Goal: Navigation & Orientation: Go to known website

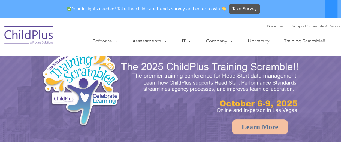
select select "MEDIUM"
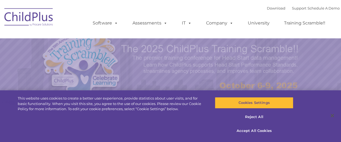
select select "MEDIUM"
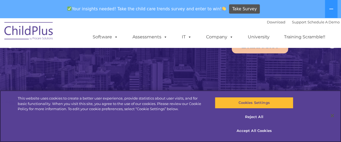
scroll to position [83, 0]
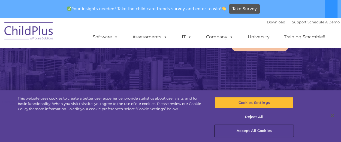
click at [244, 131] on button "Accept All Cookies" at bounding box center [254, 130] width 78 height 11
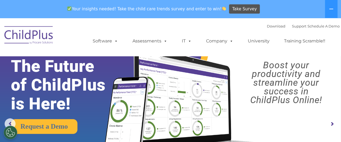
scroll to position [0, 0]
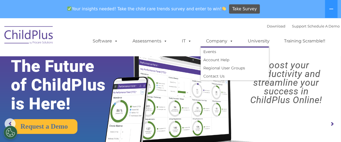
click at [201, 32] on ul "Software ChildPlus: The original and most widely-used Head Start data managemen…" at bounding box center [211, 41] width 258 height 22
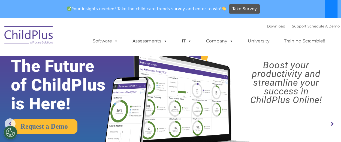
click at [332, 10] on icon at bounding box center [331, 9] width 4 height 4
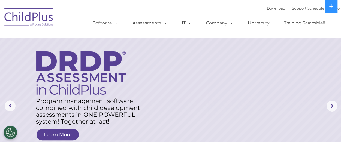
drag, startPoint x: 336, startPoint y: 0, endPoint x: 94, endPoint y: 11, distance: 242.3
click at [94, 11] on div "Download Support | Schedule A Demo  MENU MENU Software ChildPlus: The original…" at bounding box center [211, 19] width 258 height 30
click at [48, 18] on img at bounding box center [29, 17] width 54 height 27
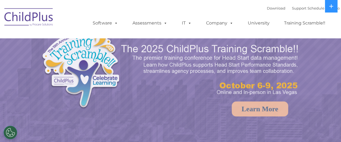
select select "MEDIUM"
